Goal: Task Accomplishment & Management: Manage account settings

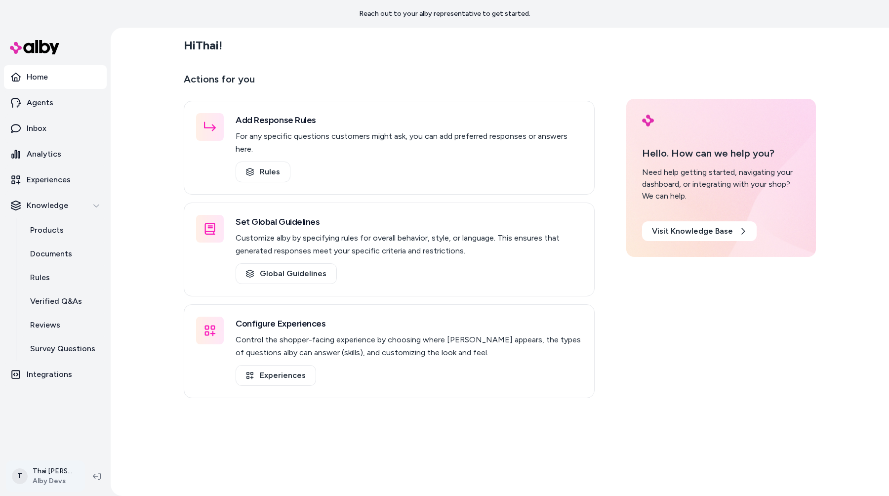
click at [50, 474] on html "Reach out to your alby representative to get started. Home Agents Inbox Analyti…" at bounding box center [444, 248] width 889 height 496
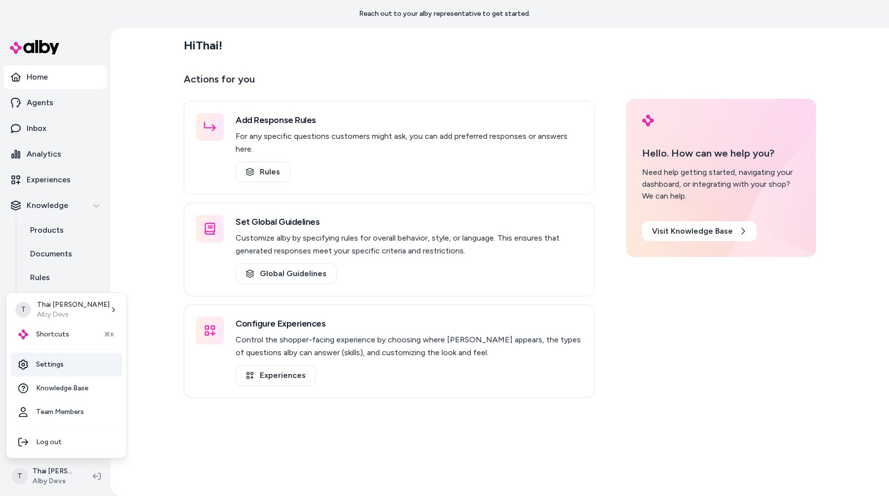
click at [82, 364] on link "Settings" at bounding box center [66, 364] width 112 height 24
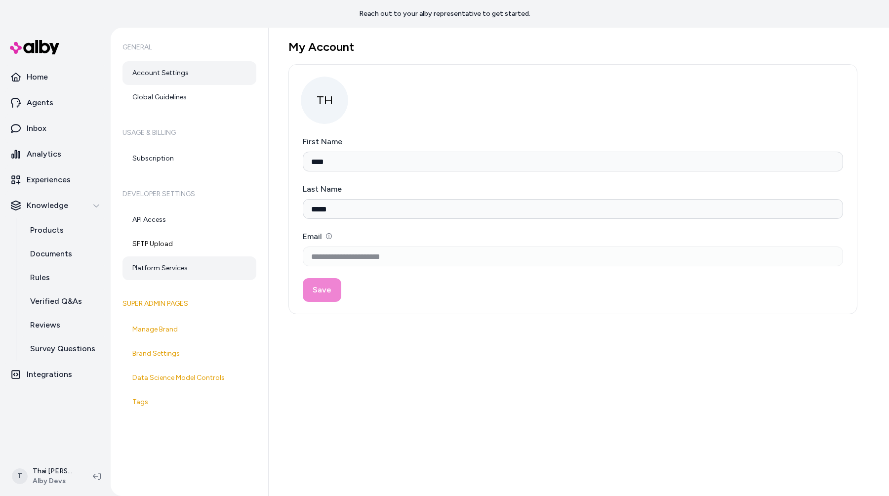
click at [184, 271] on link "Platform Services" at bounding box center [189, 268] width 134 height 24
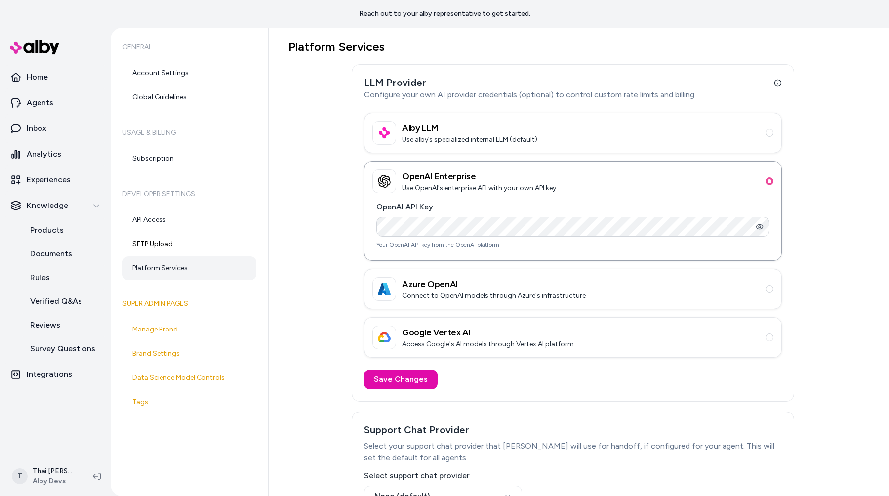
scroll to position [82, 0]
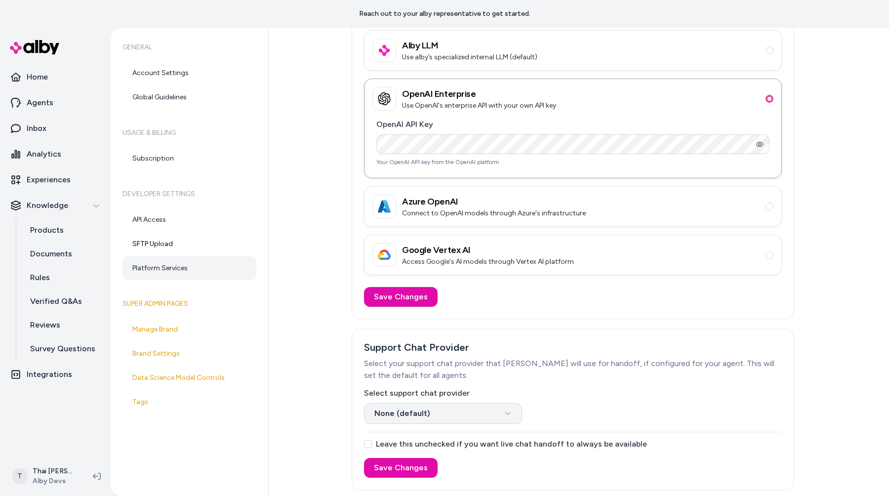
click at [407, 413] on html "Reach out to your alby representative to get started. Home Agents Inbox Analyti…" at bounding box center [444, 248] width 889 height 496
click at [406, 413] on html "Reach out to your alby representative to get started. Home Agents Inbox Analyti…" at bounding box center [444, 248] width 889 height 496
click at [318, 120] on div "Platform Services LLM Provider Configure your own AI provider credentials (opti…" at bounding box center [572, 223] width 569 height 533
